Goal: Communication & Community: Answer question/provide support

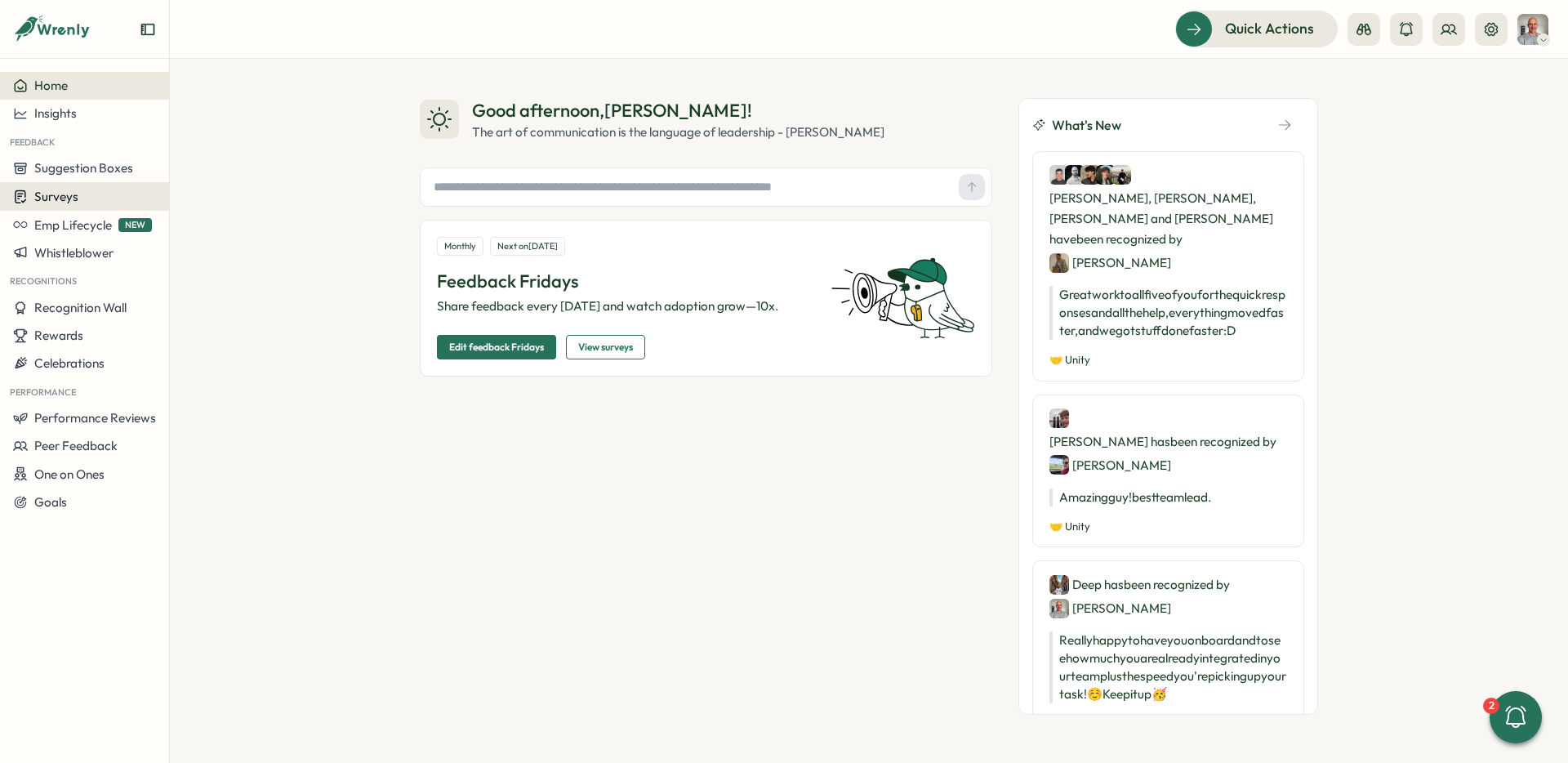
click at [67, 199] on span "Surveys" at bounding box center [56, 197] width 44 height 16
click at [232, 171] on div "Insights" at bounding box center [234, 166] width 122 height 18
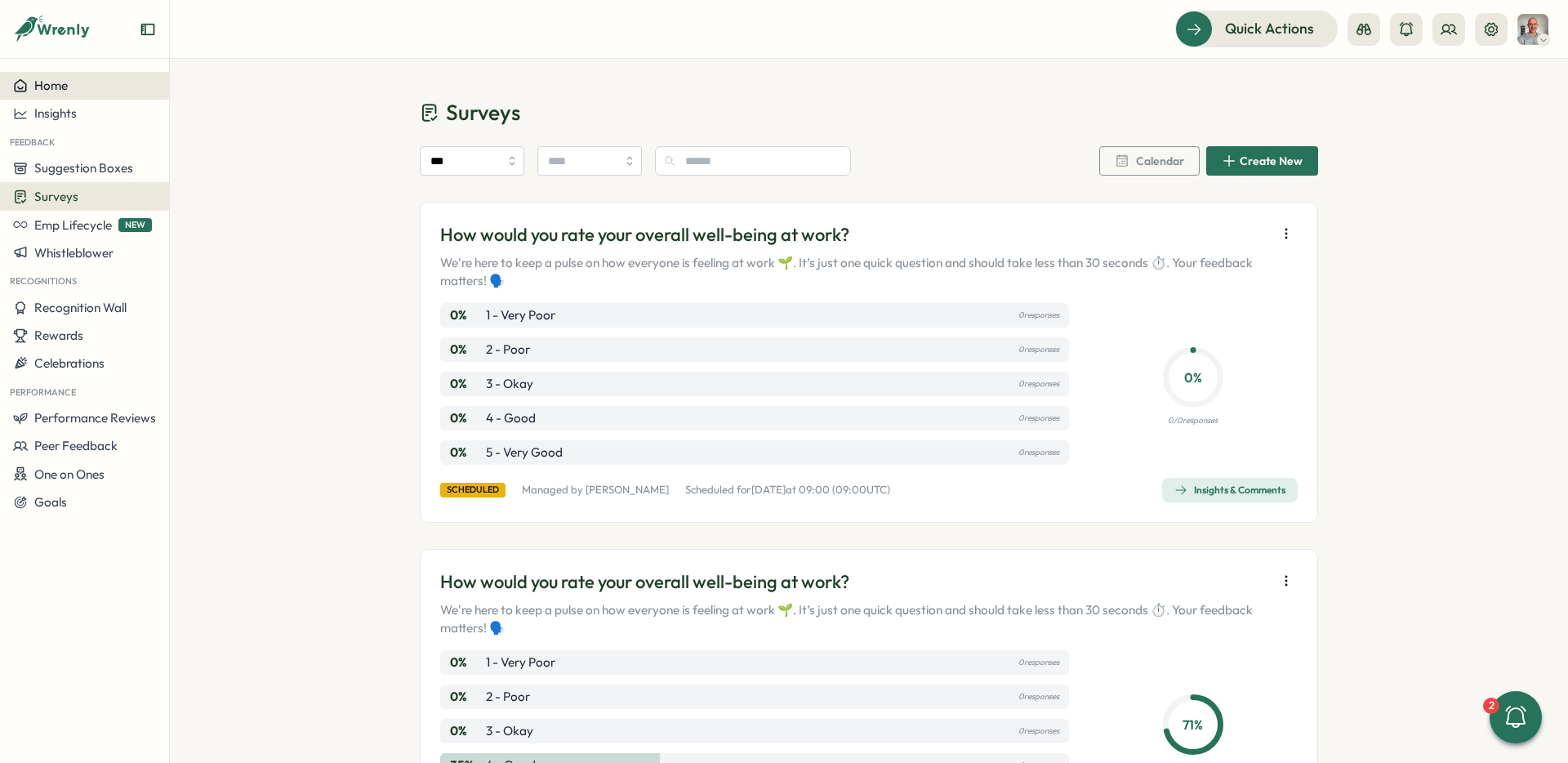
click at [80, 79] on div "Home" at bounding box center [85, 86] width 143 height 15
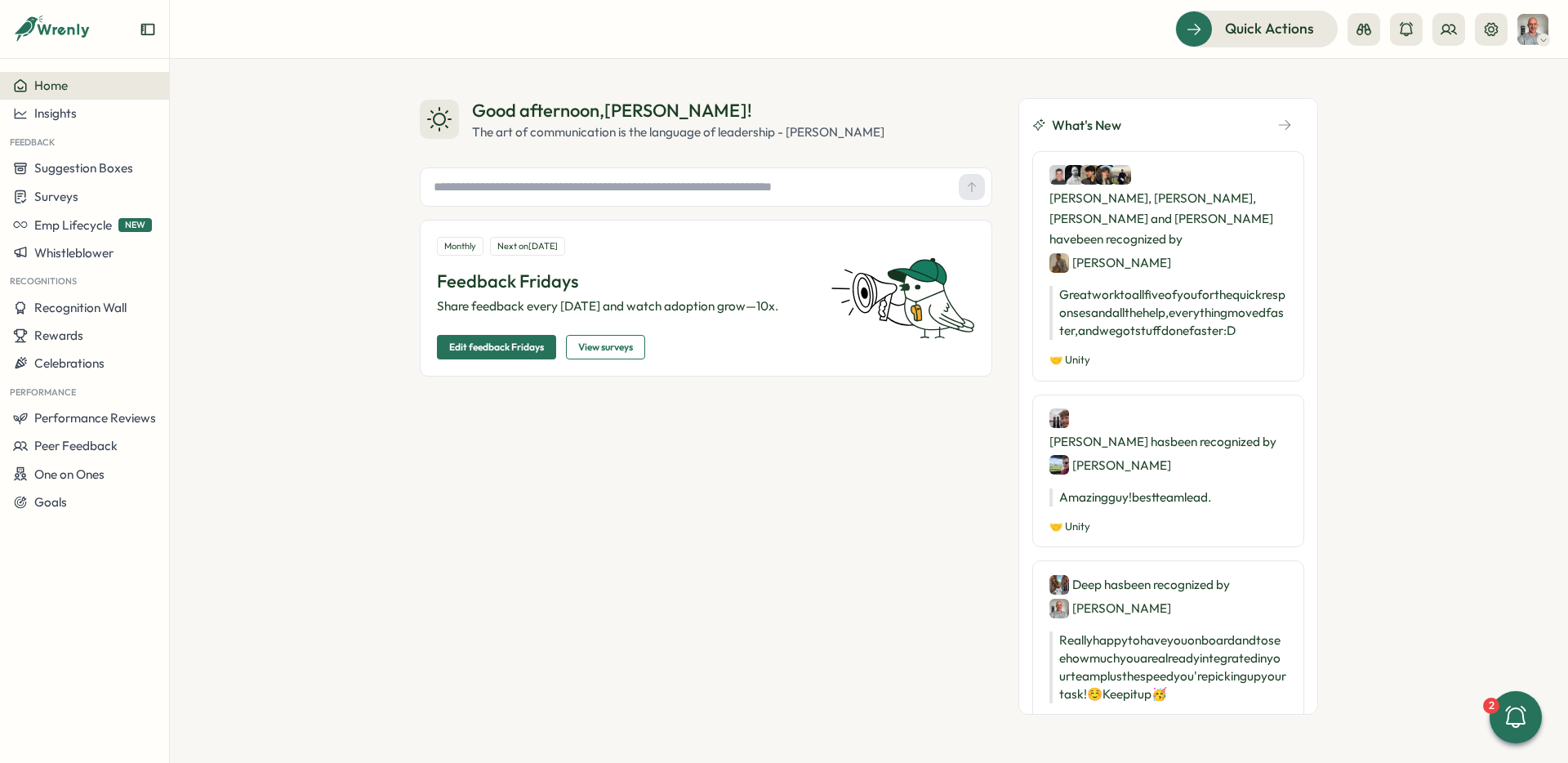
click at [599, 354] on span "View surveys" at bounding box center [605, 347] width 55 height 22
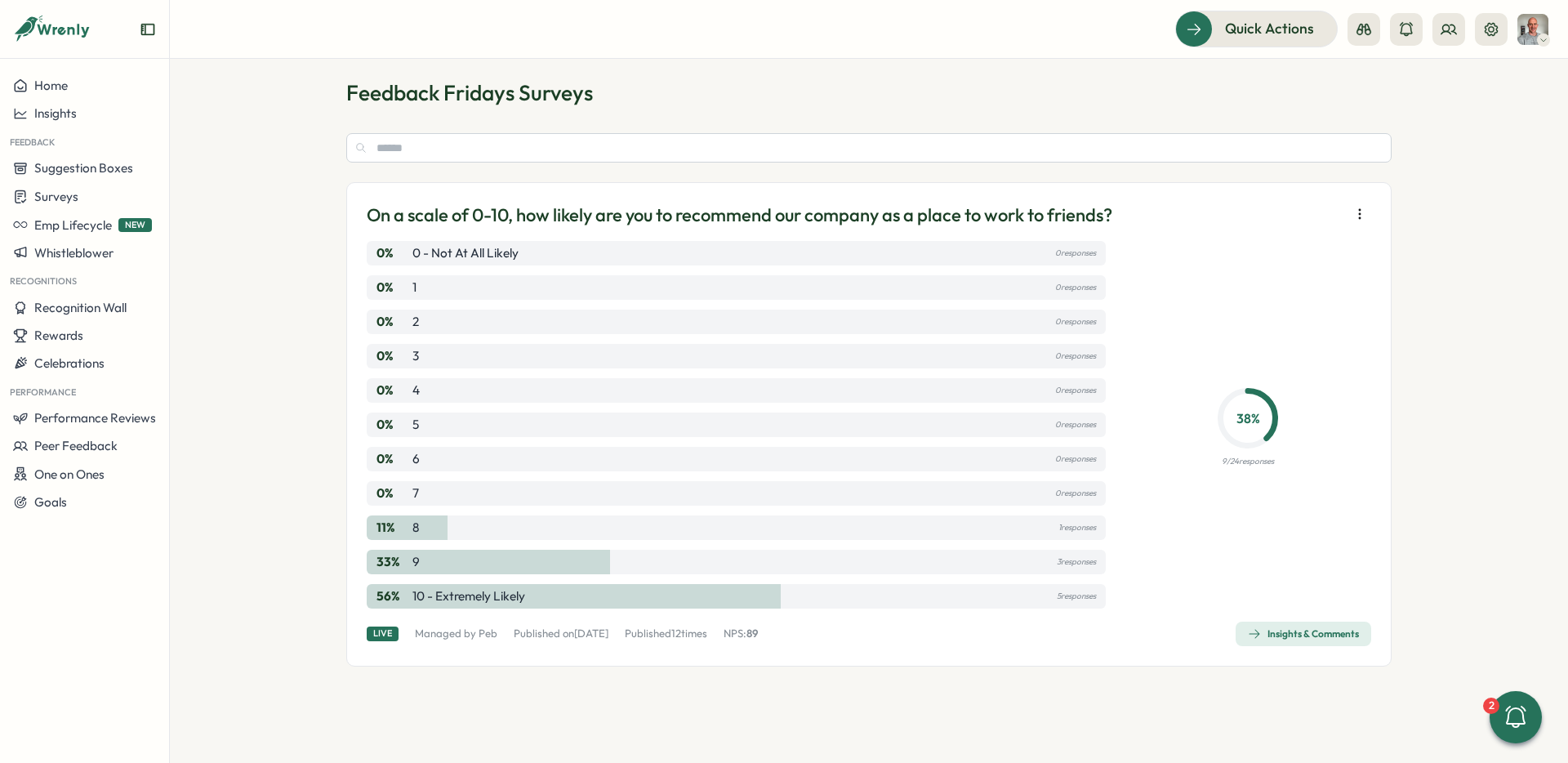
click at [1354, 217] on icon "button" at bounding box center [1360, 214] width 17 height 17
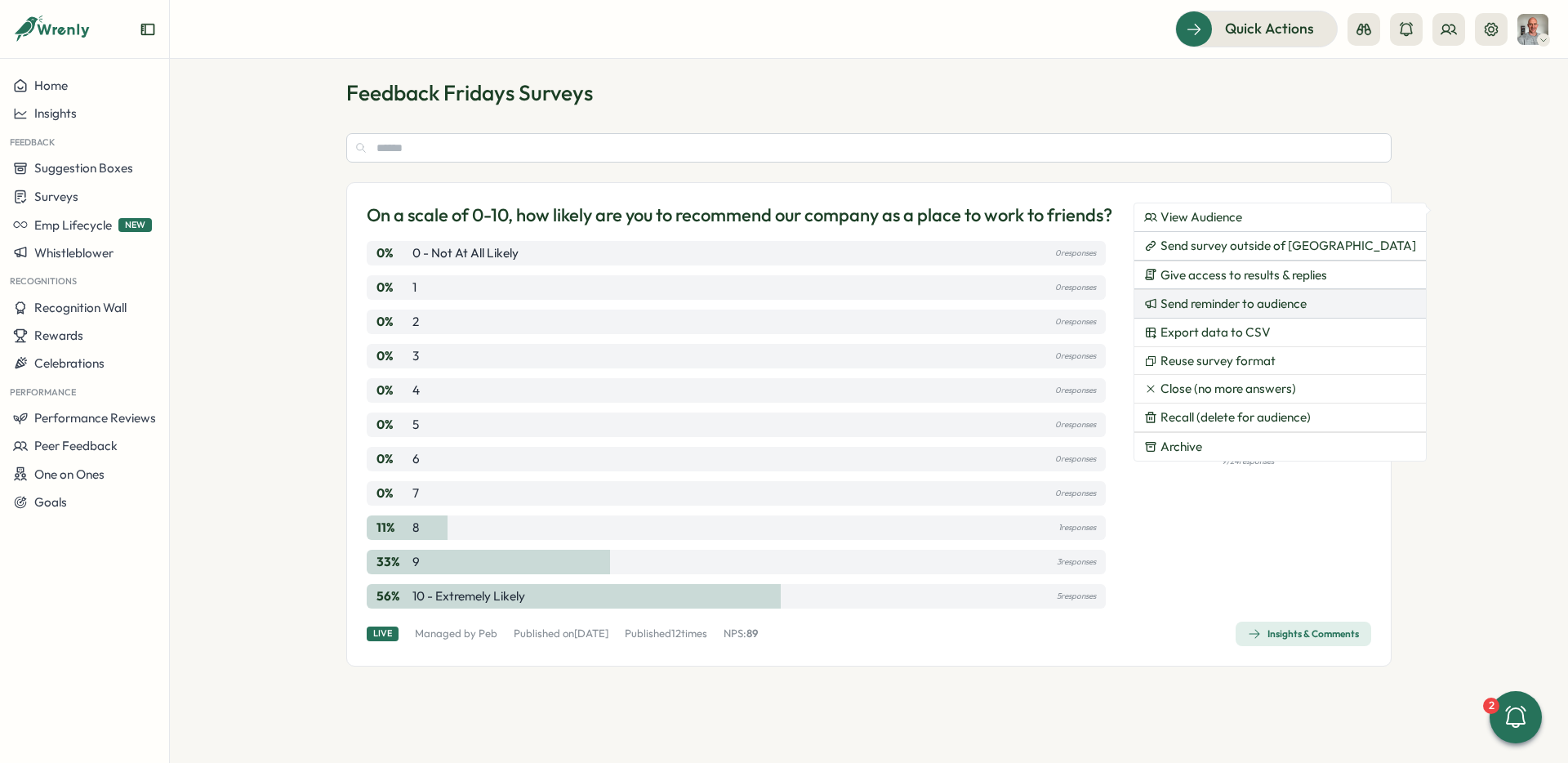
click at [1237, 301] on span "Send reminder to audience" at bounding box center [1234, 304] width 147 height 15
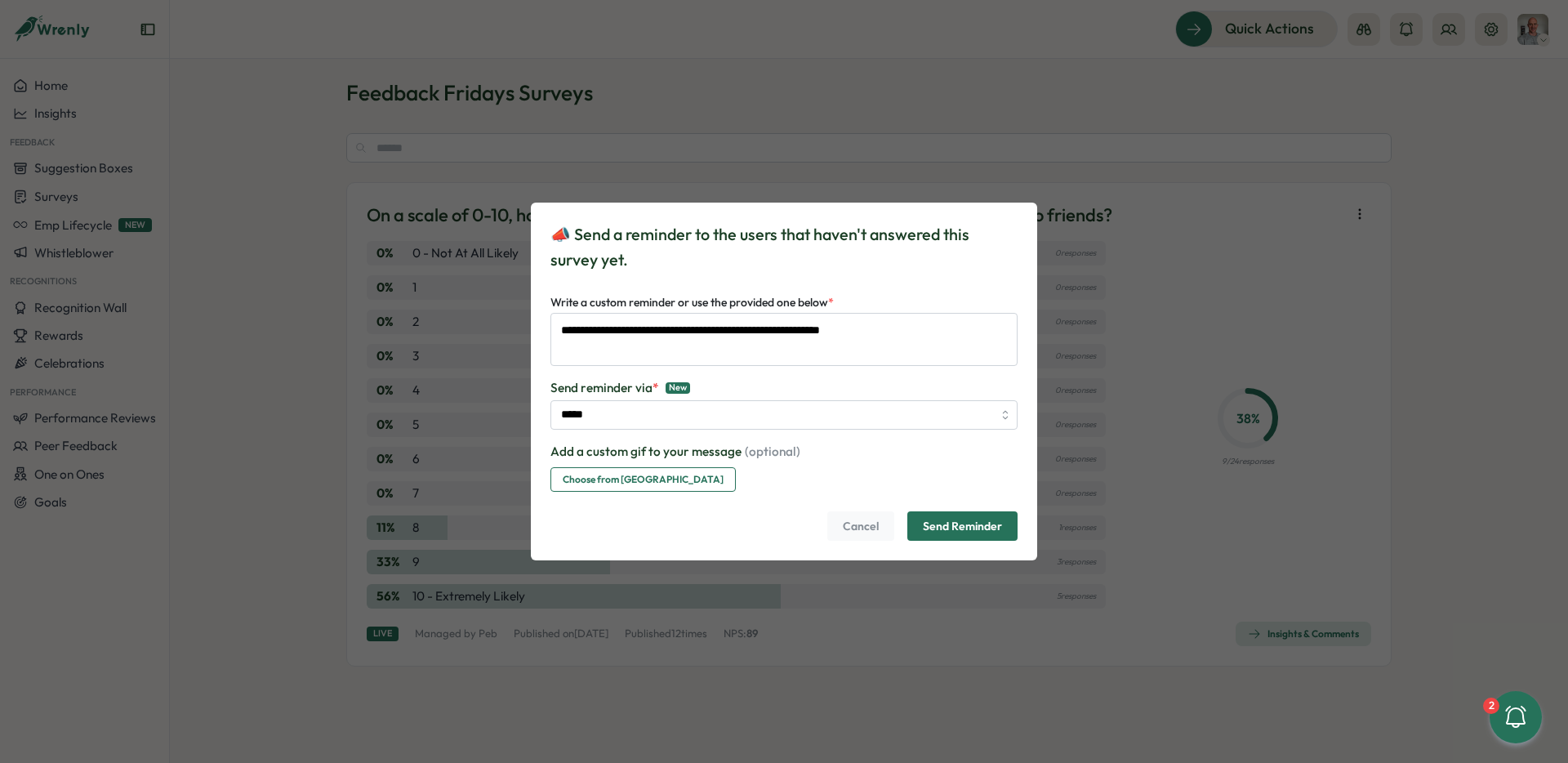
click at [991, 532] on span "Send Reminder" at bounding box center [962, 526] width 79 height 27
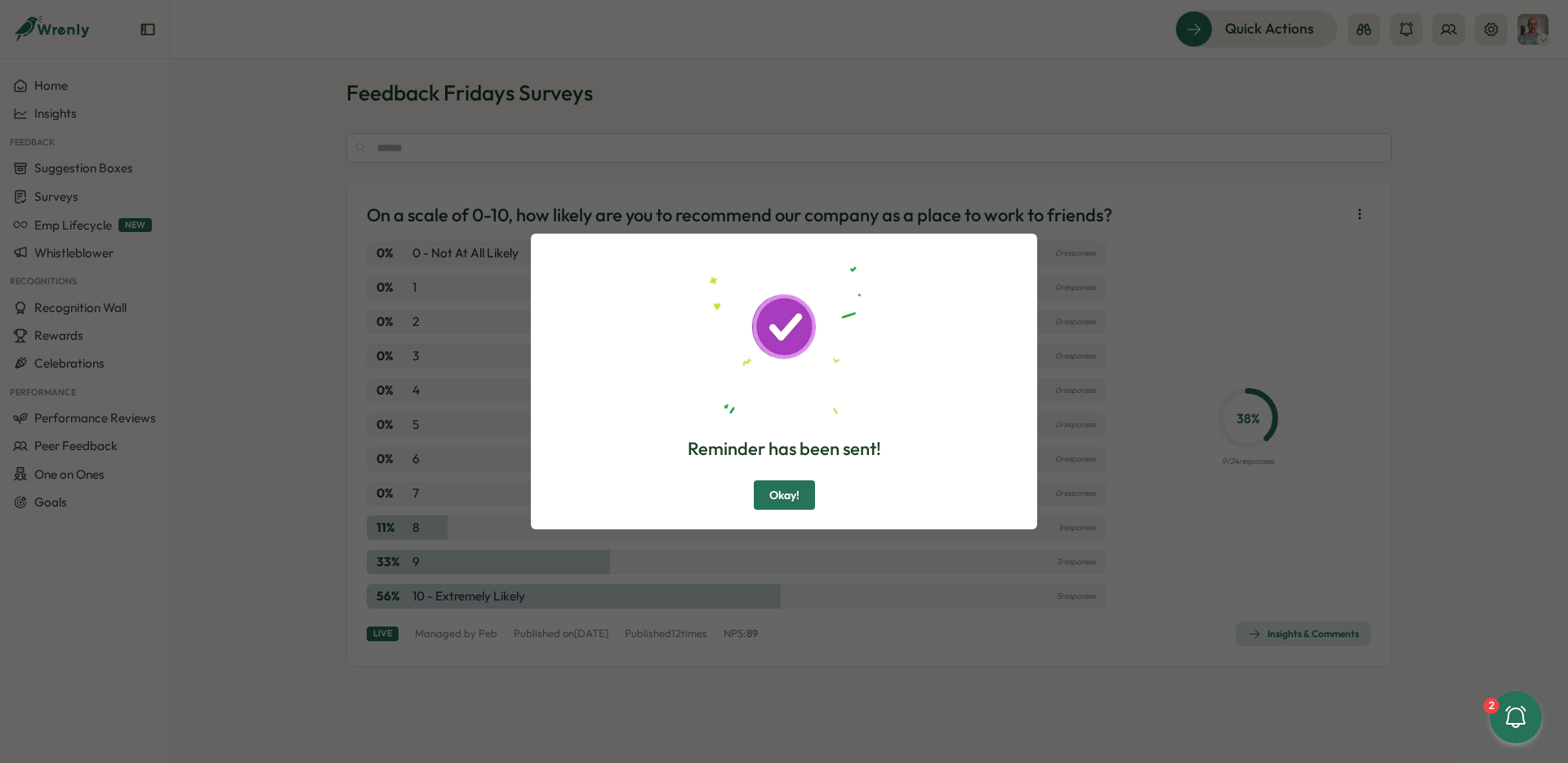
click at [808, 498] on button "Okay!" at bounding box center [784, 495] width 62 height 29
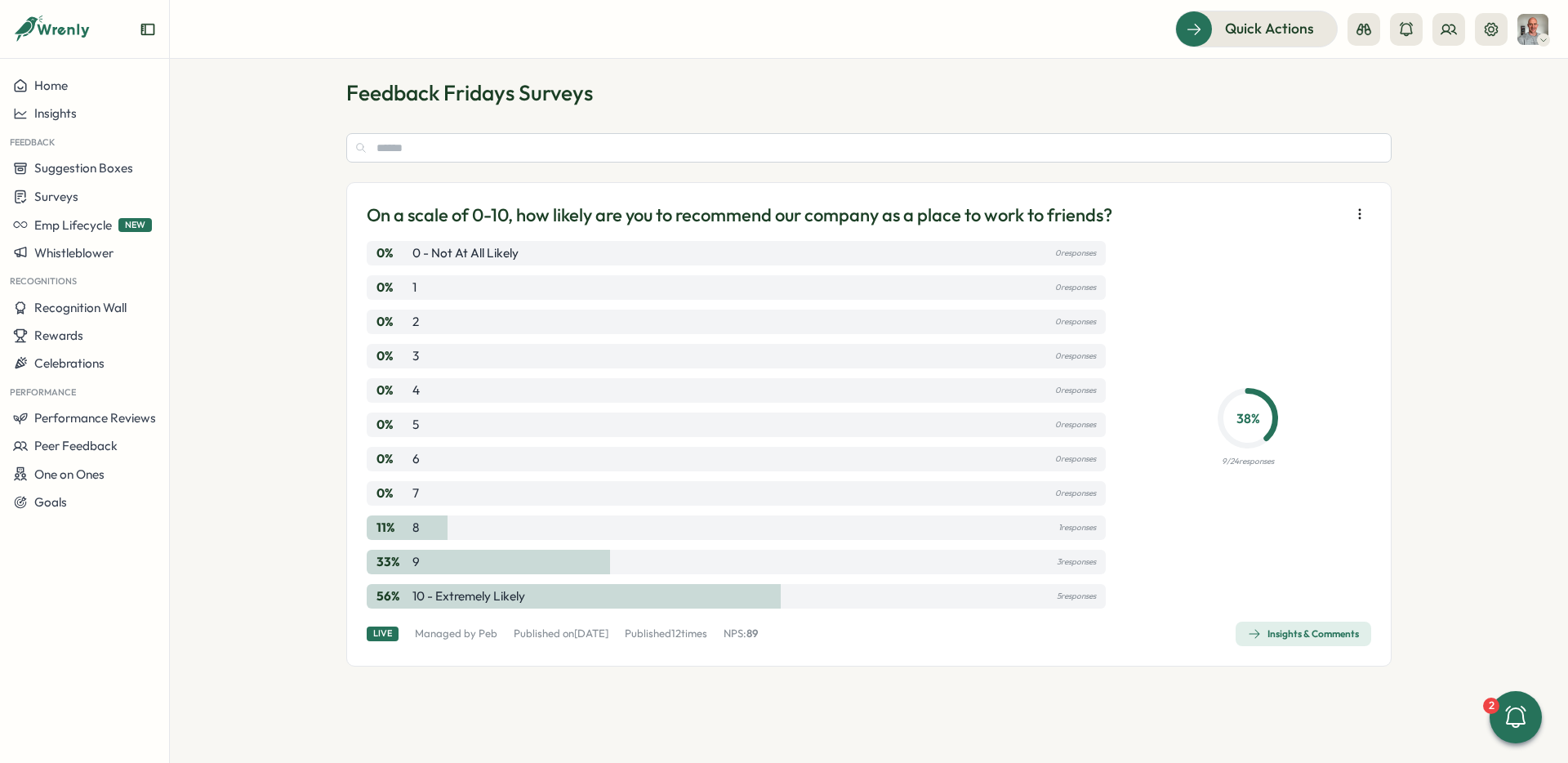
click at [758, 636] on span "89" at bounding box center [752, 633] width 12 height 13
drag, startPoint x: 774, startPoint y: 636, endPoint x: 774, endPoint y: 650, distance: 14.0
click at [758, 636] on span "89" at bounding box center [752, 633] width 12 height 13
drag, startPoint x: 779, startPoint y: 636, endPoint x: 765, endPoint y: 637, distance: 14.0
click at [765, 637] on div "Live Managed by peb Published [DATE][DATE] Published 12 times NPS: 89 Insights …" at bounding box center [869, 633] width 1004 height 24
